Goal: Check status: Check status

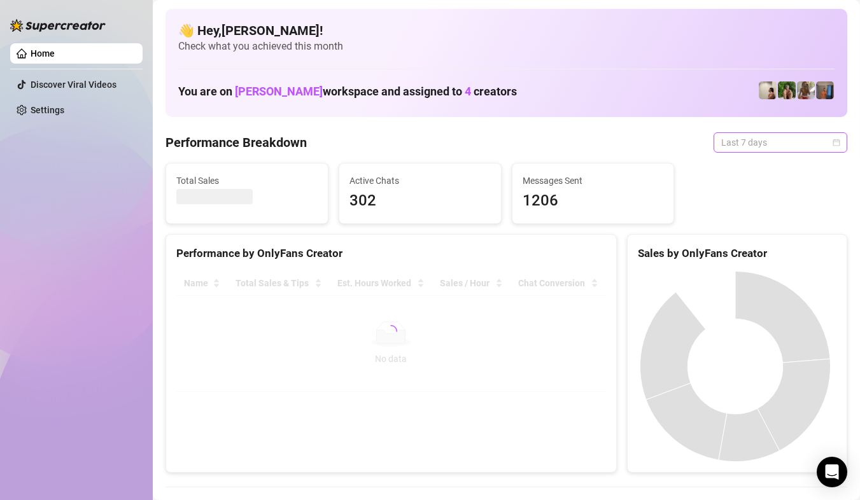
click at [821, 142] on span "Last 7 days" at bounding box center [780, 142] width 118 height 19
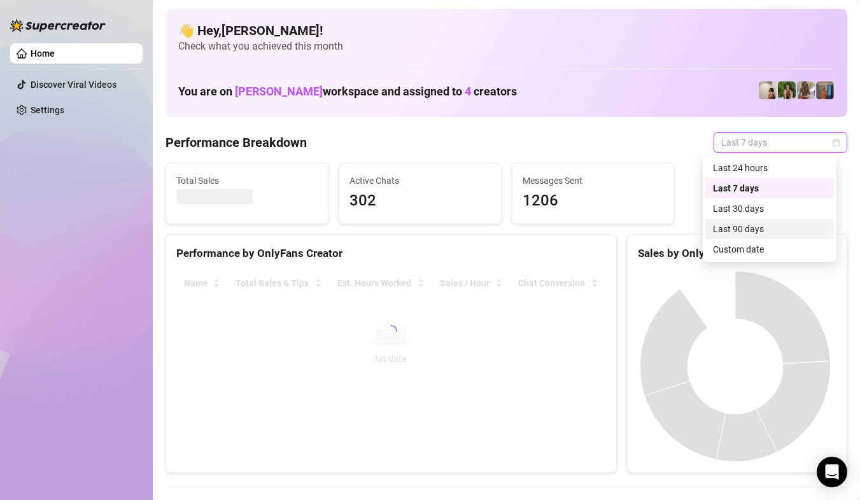
click at [743, 244] on div "Custom date" at bounding box center [769, 249] width 113 height 14
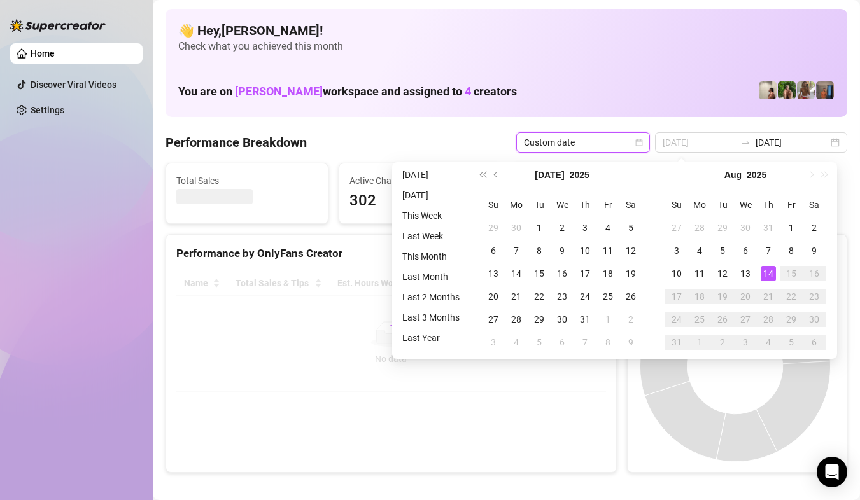
type input "[DATE]"
click at [773, 275] on div "14" at bounding box center [767, 273] width 15 height 15
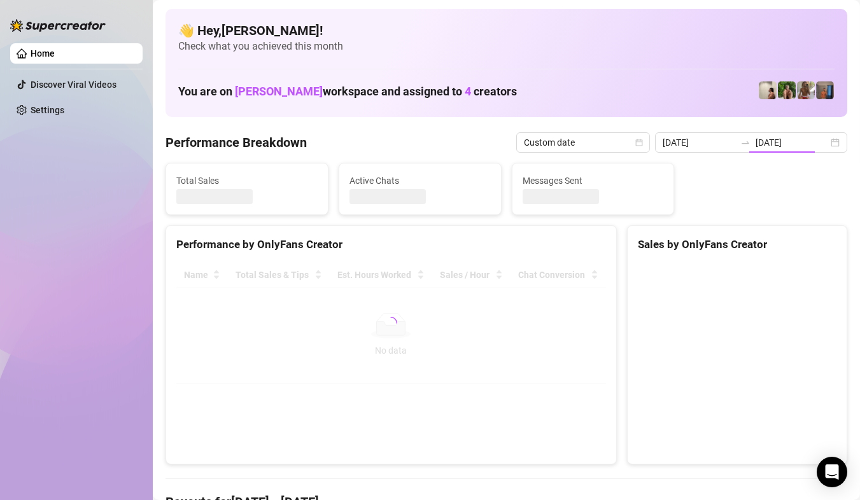
type input "[DATE]"
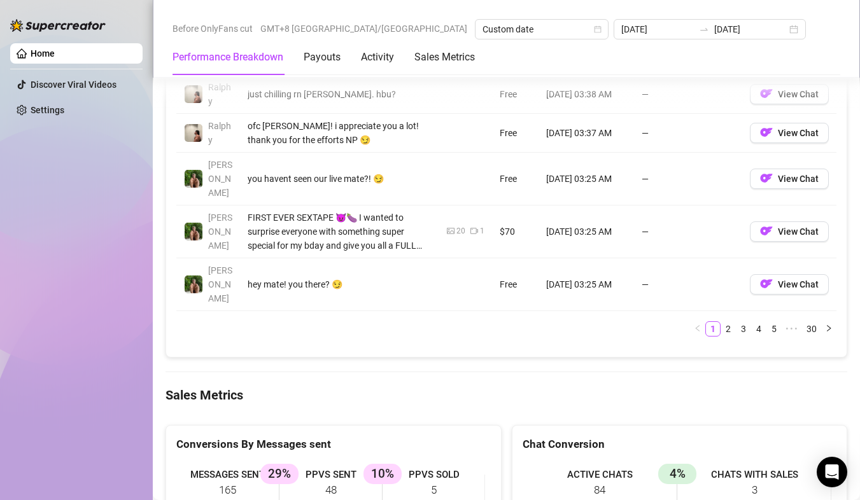
scroll to position [1527, 0]
